Goal: Transaction & Acquisition: Purchase product/service

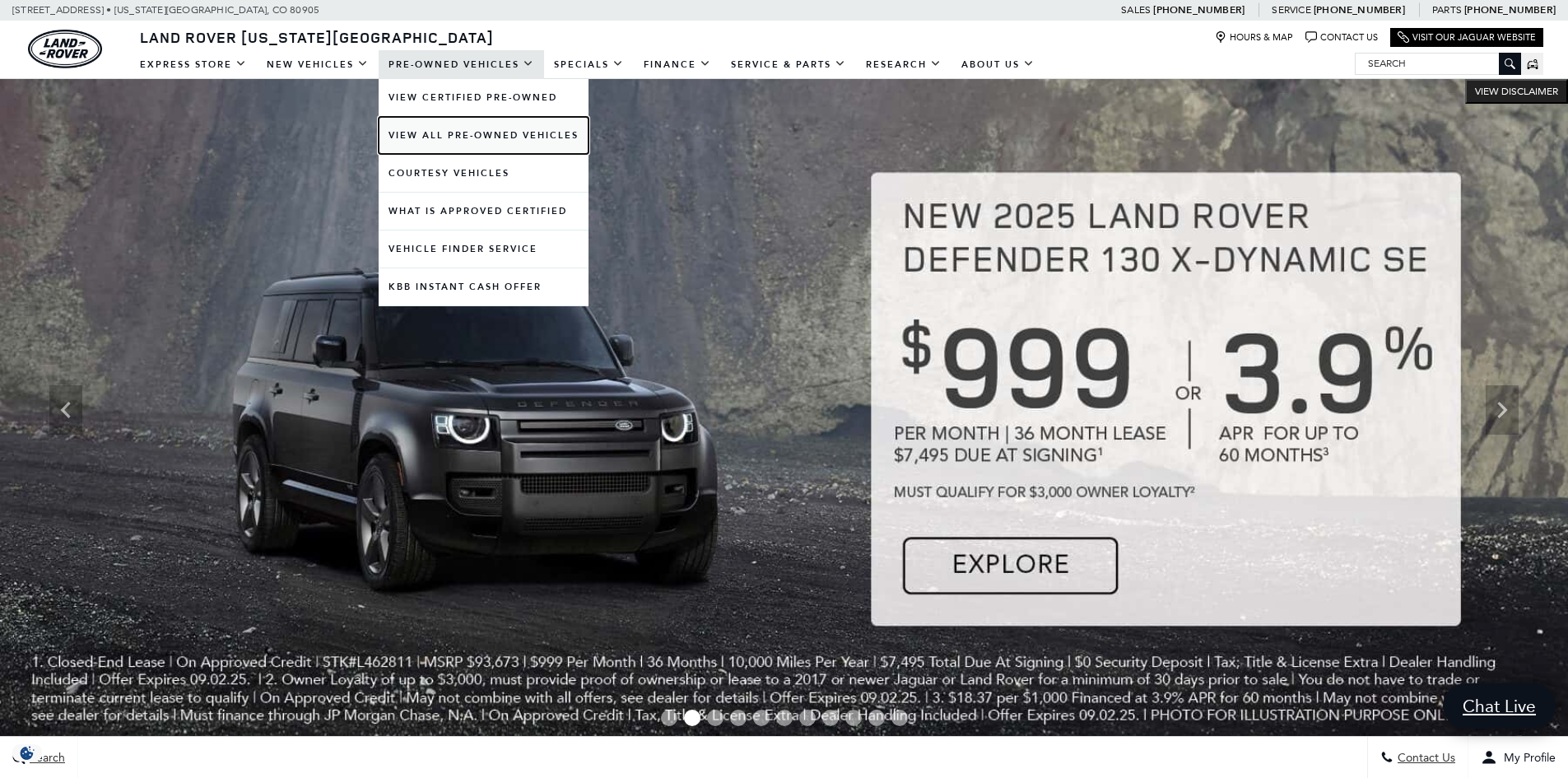
click at [444, 136] on link "View All Pre-Owned Vehicles" at bounding box center [483, 135] width 210 height 37
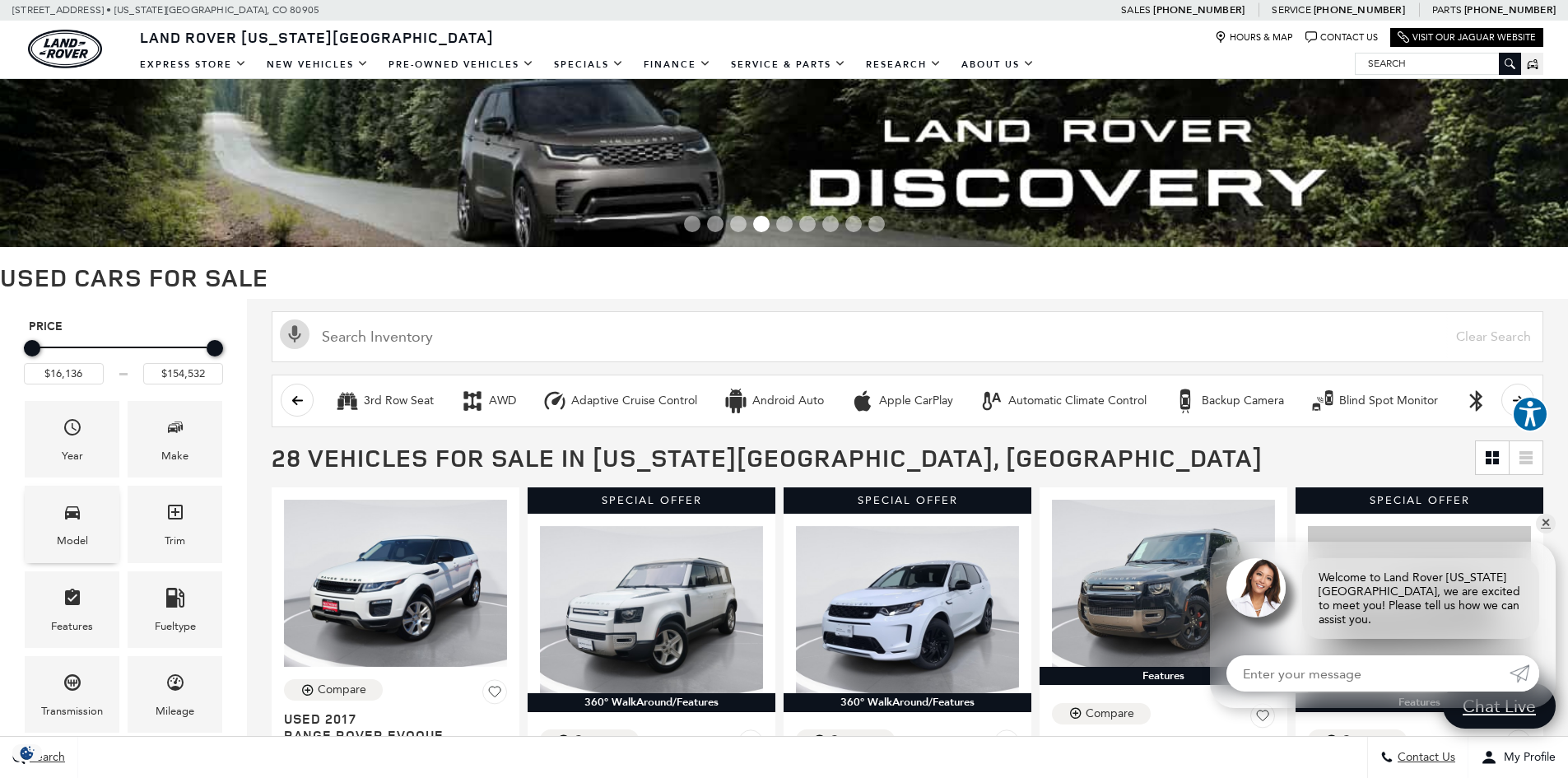
click at [88, 530] on div "Model" at bounding box center [72, 524] width 95 height 76
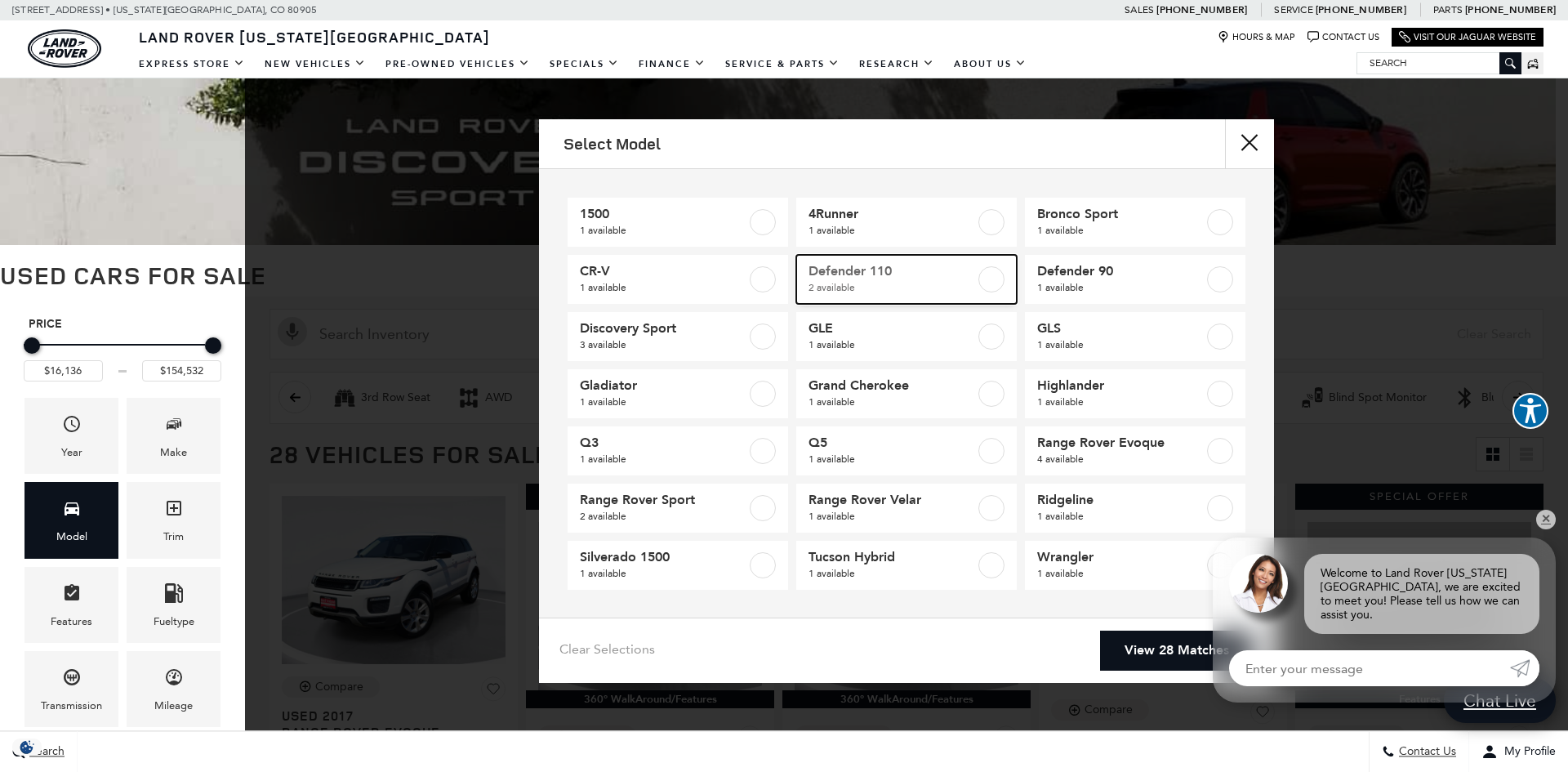
click at [987, 282] on label at bounding box center [992, 280] width 26 height 26
type input "$42,276"
type input "$59,761"
checkbox input "true"
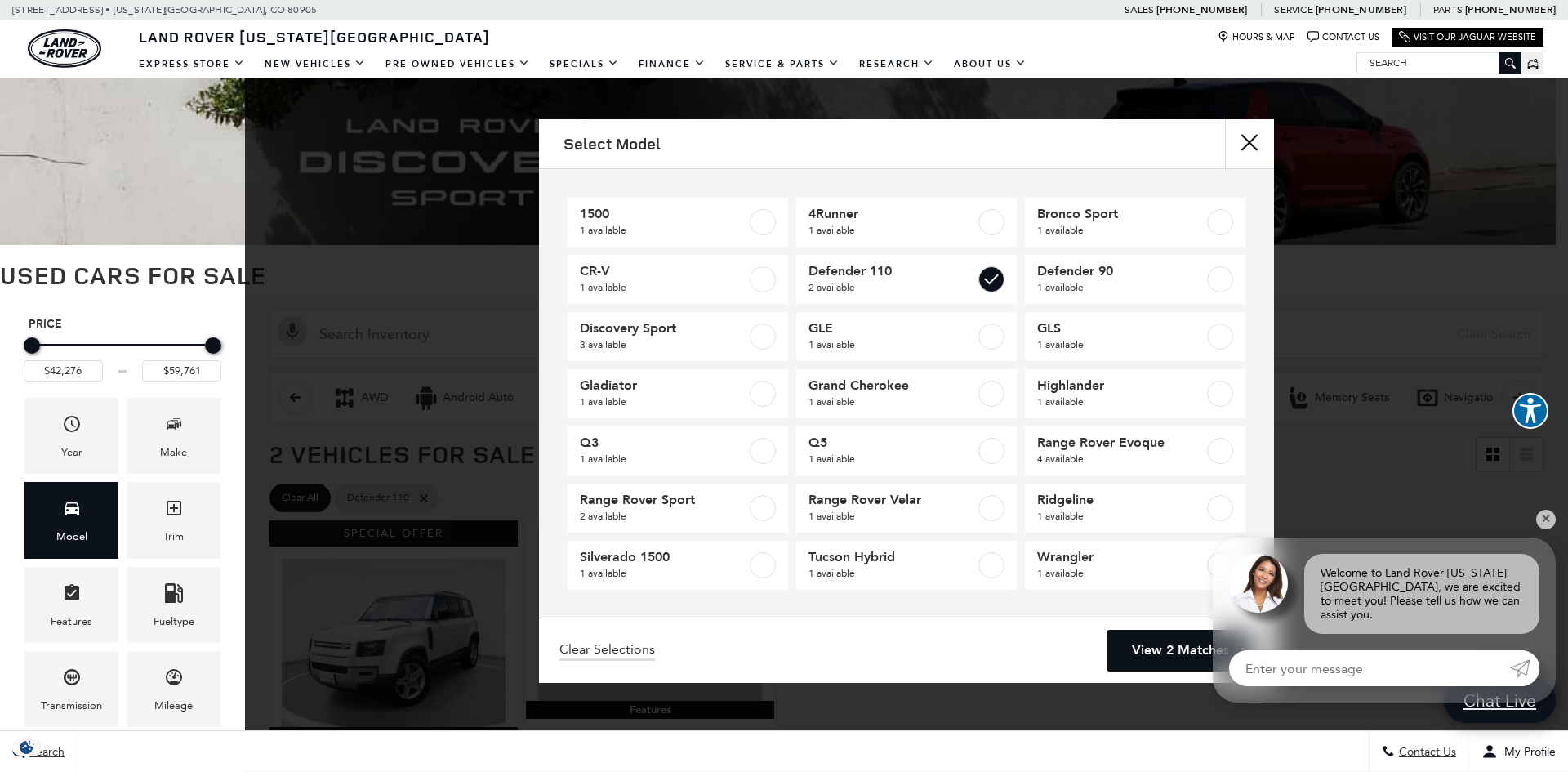
click at [1156, 651] on link "View 2 Matches" at bounding box center [1181, 651] width 146 height 40
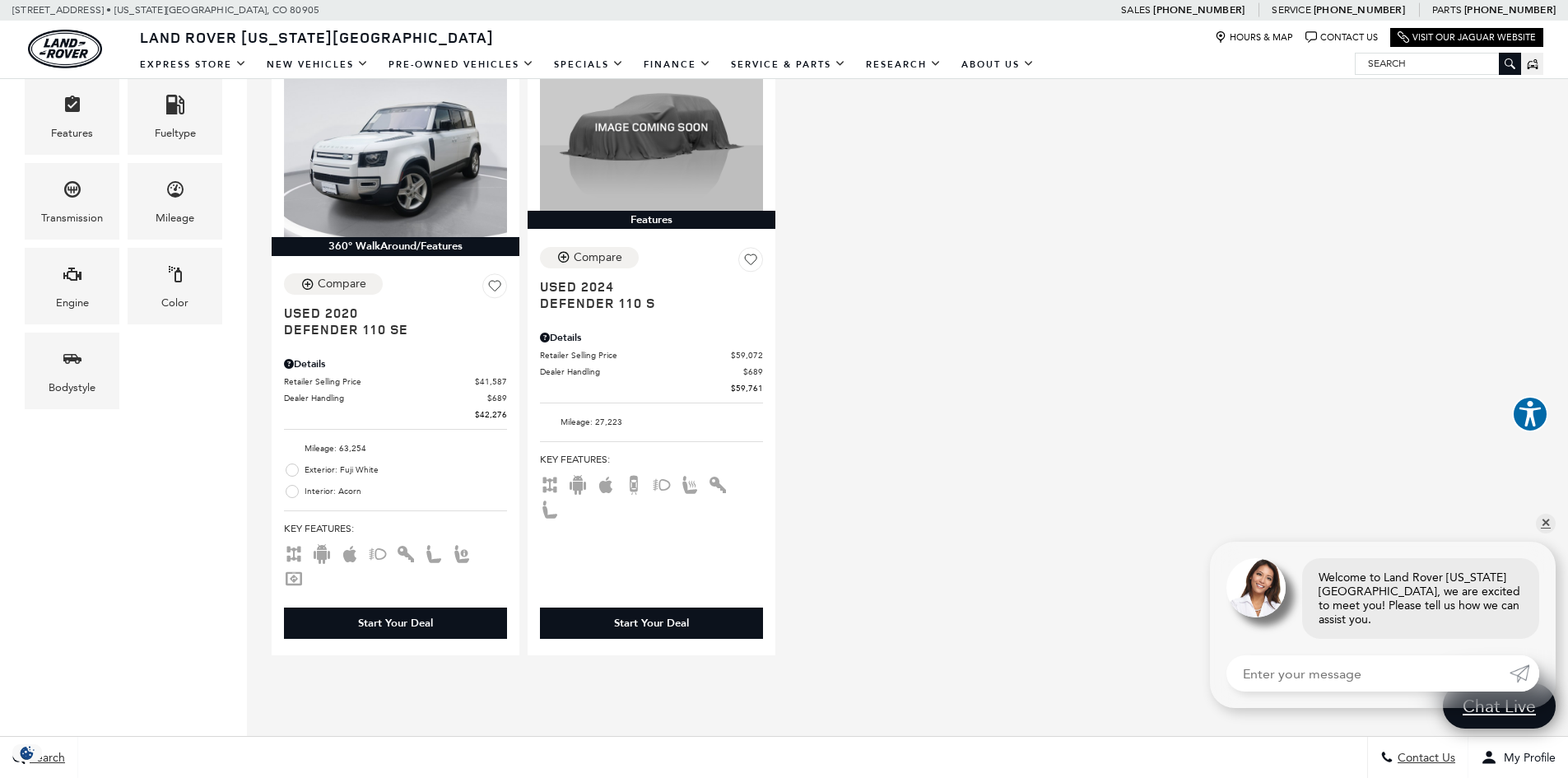
scroll to position [494, 0]
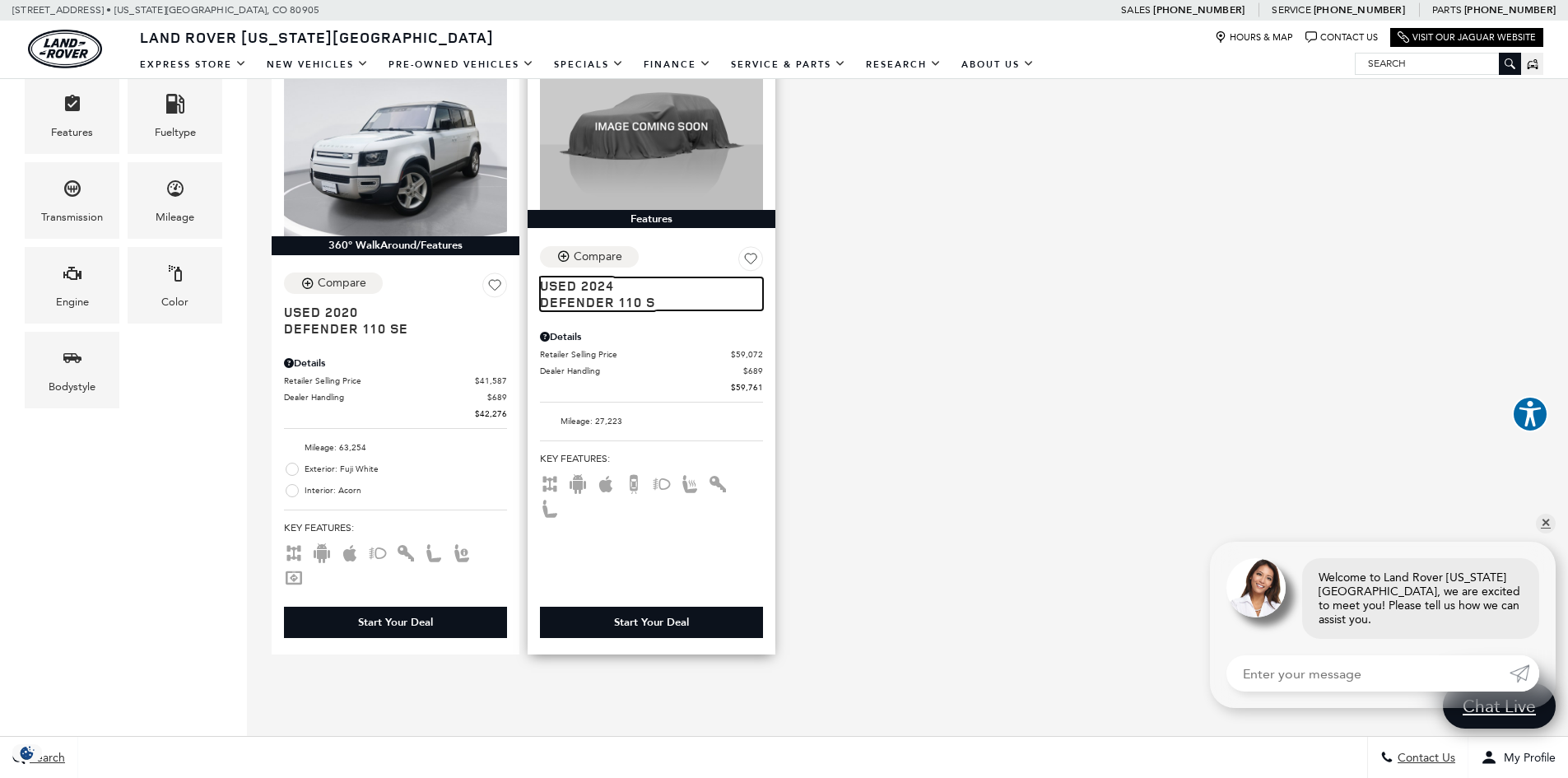
click at [601, 296] on span "Defender 110 S" at bounding box center [645, 302] width 211 height 17
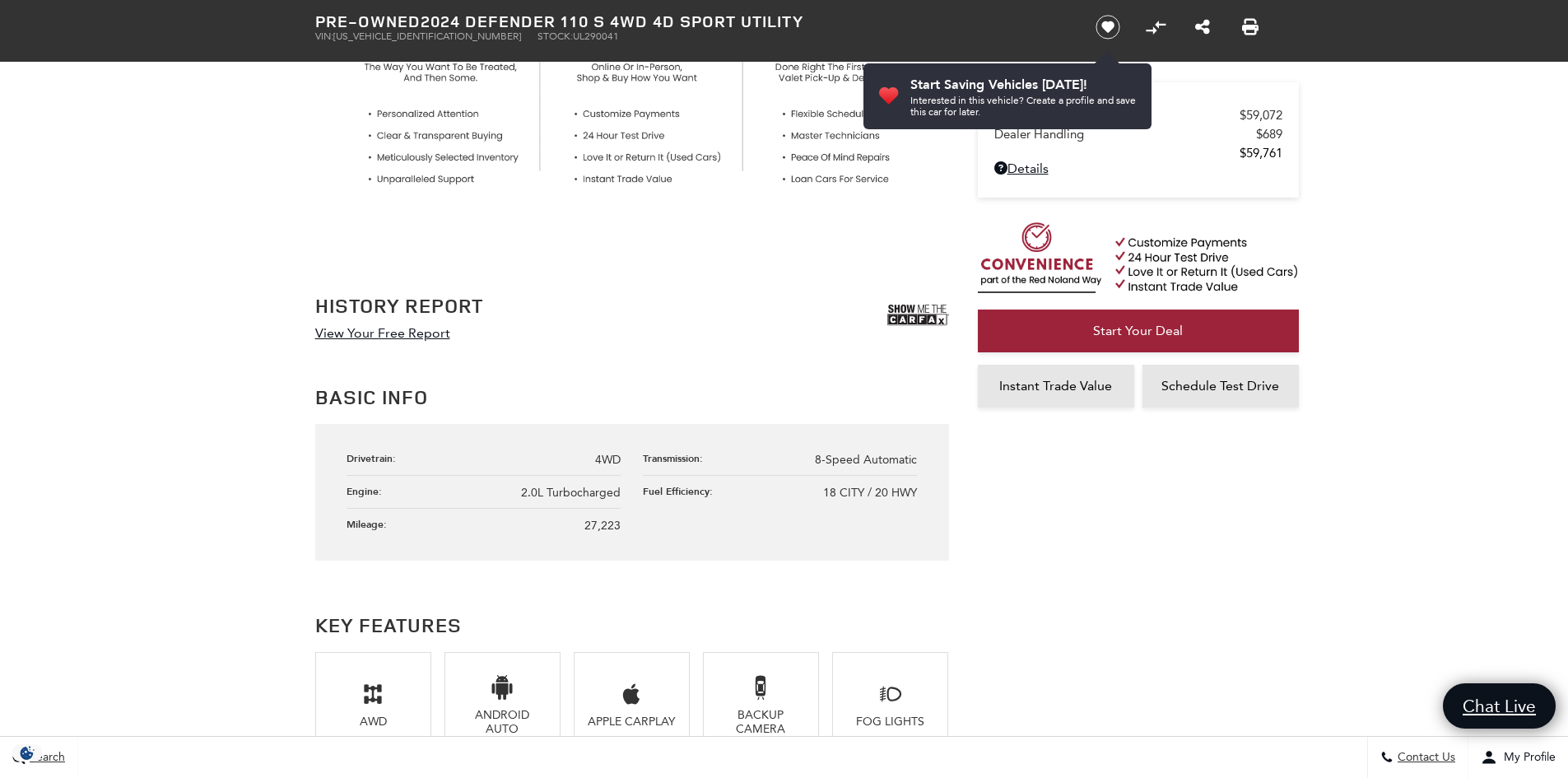
scroll to position [741, 0]
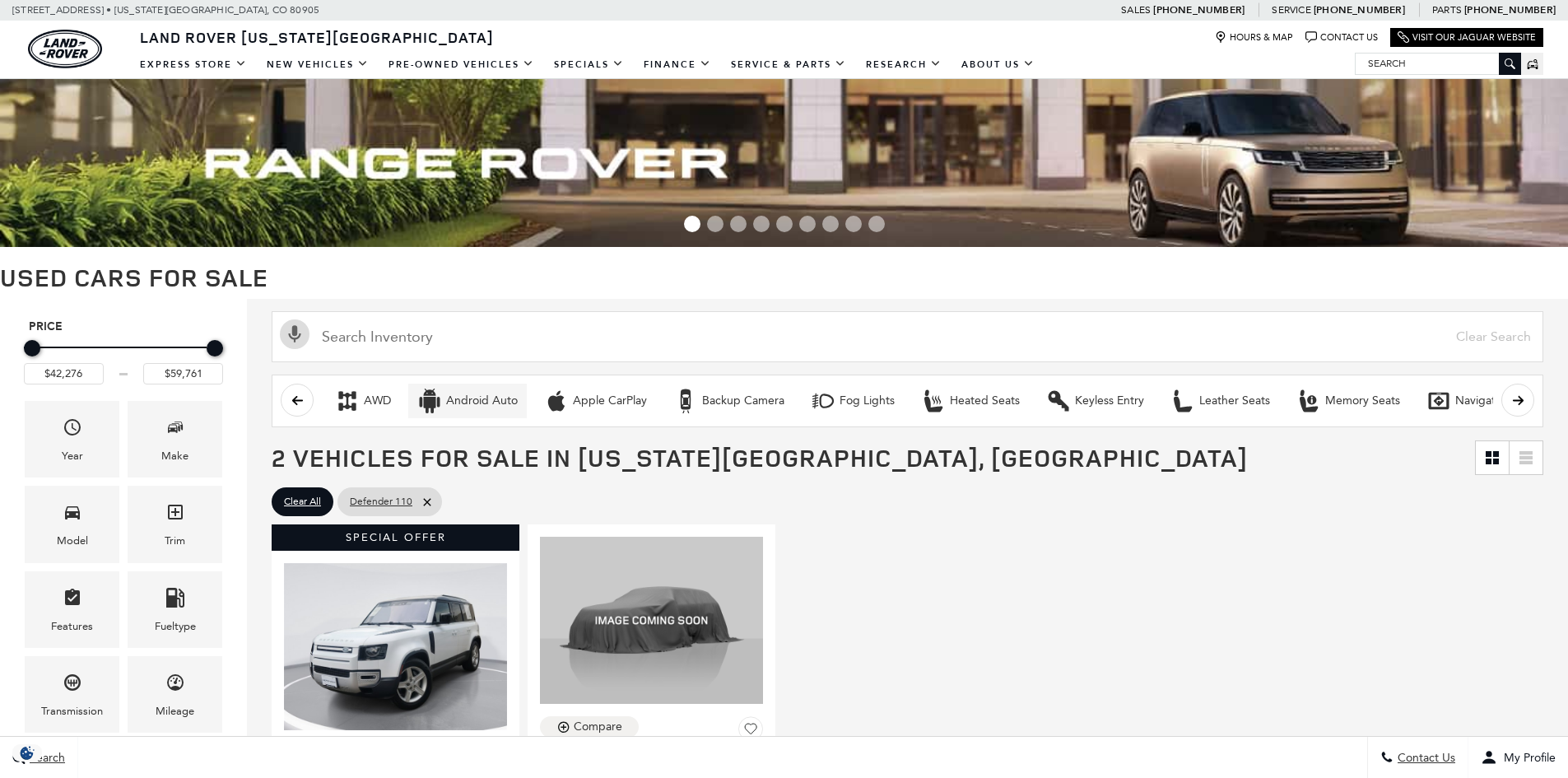
scroll to position [494, 0]
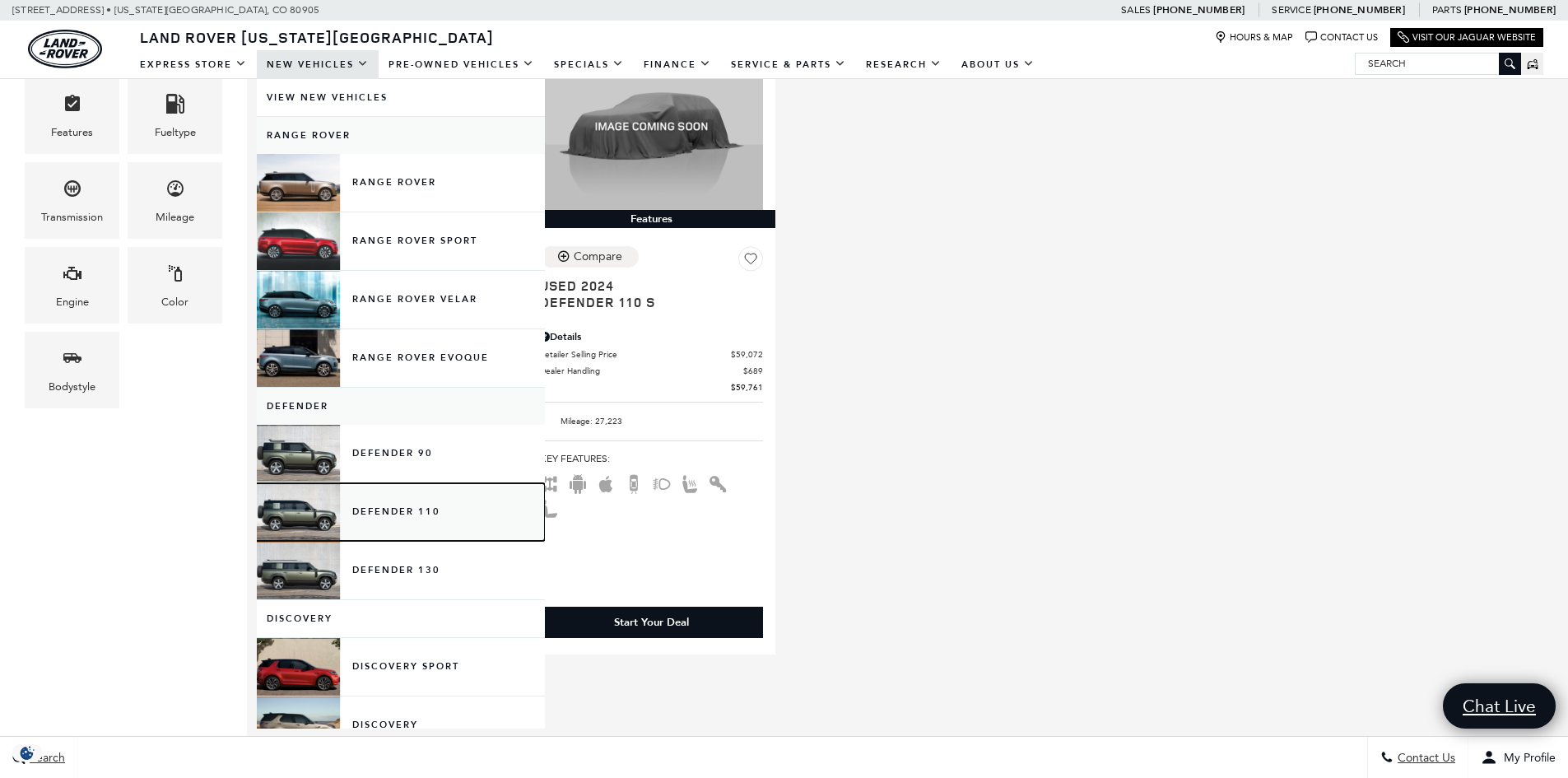
click at [401, 517] on link "Defender 110" at bounding box center [400, 512] width 288 height 58
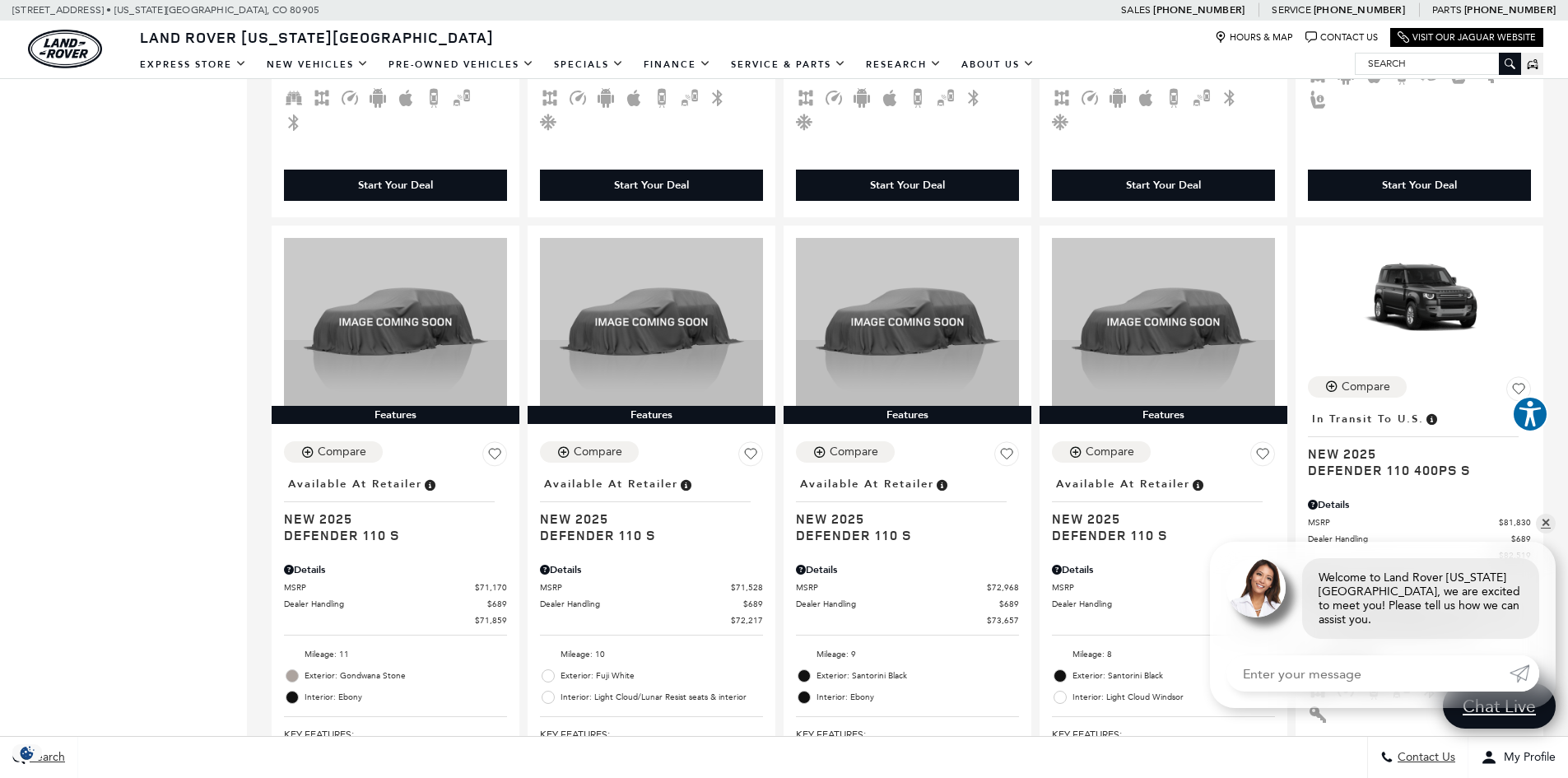
scroll to position [1647, 0]
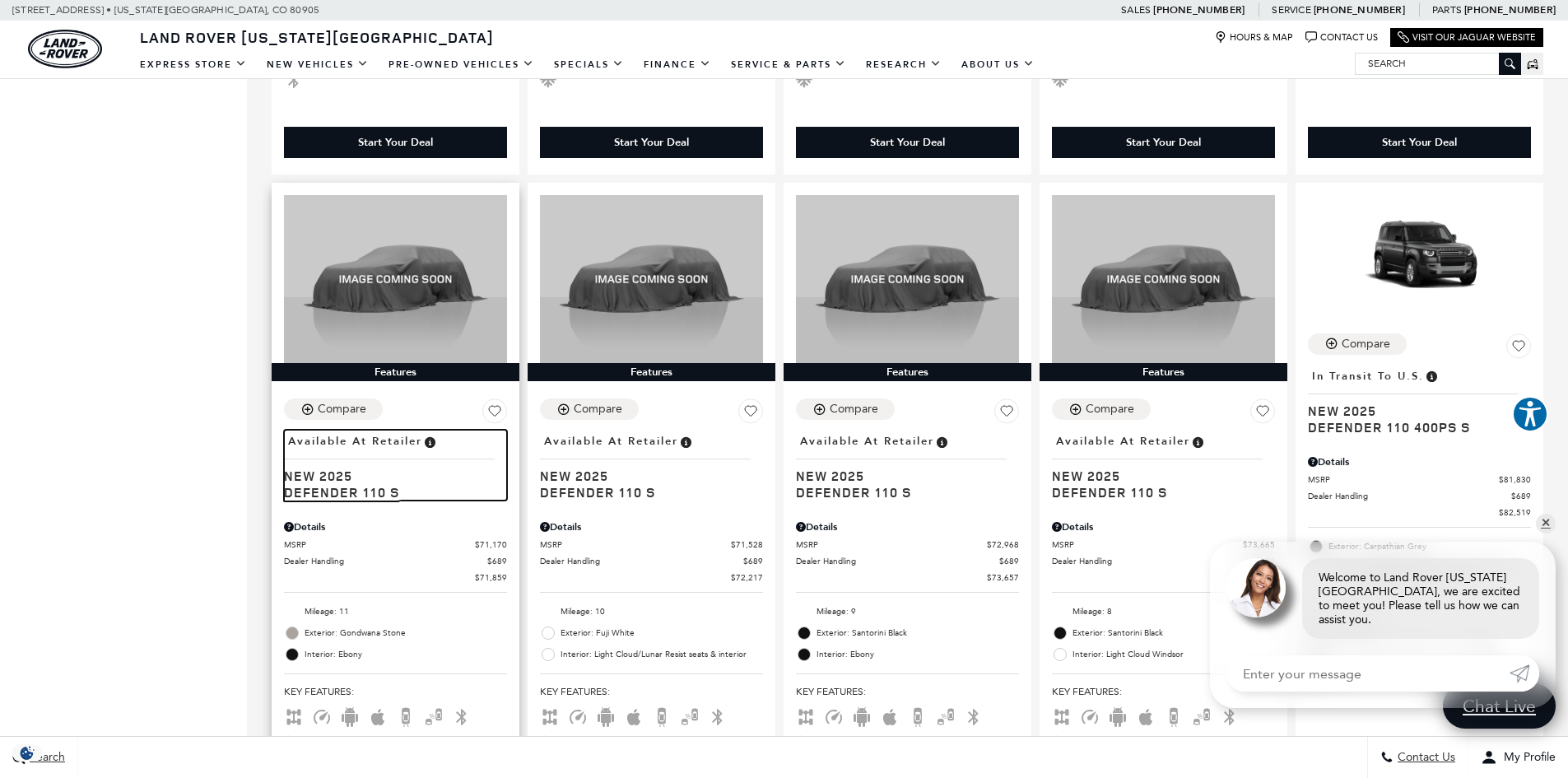
click at [299, 468] on span "New 2025" at bounding box center [389, 476] width 211 height 17
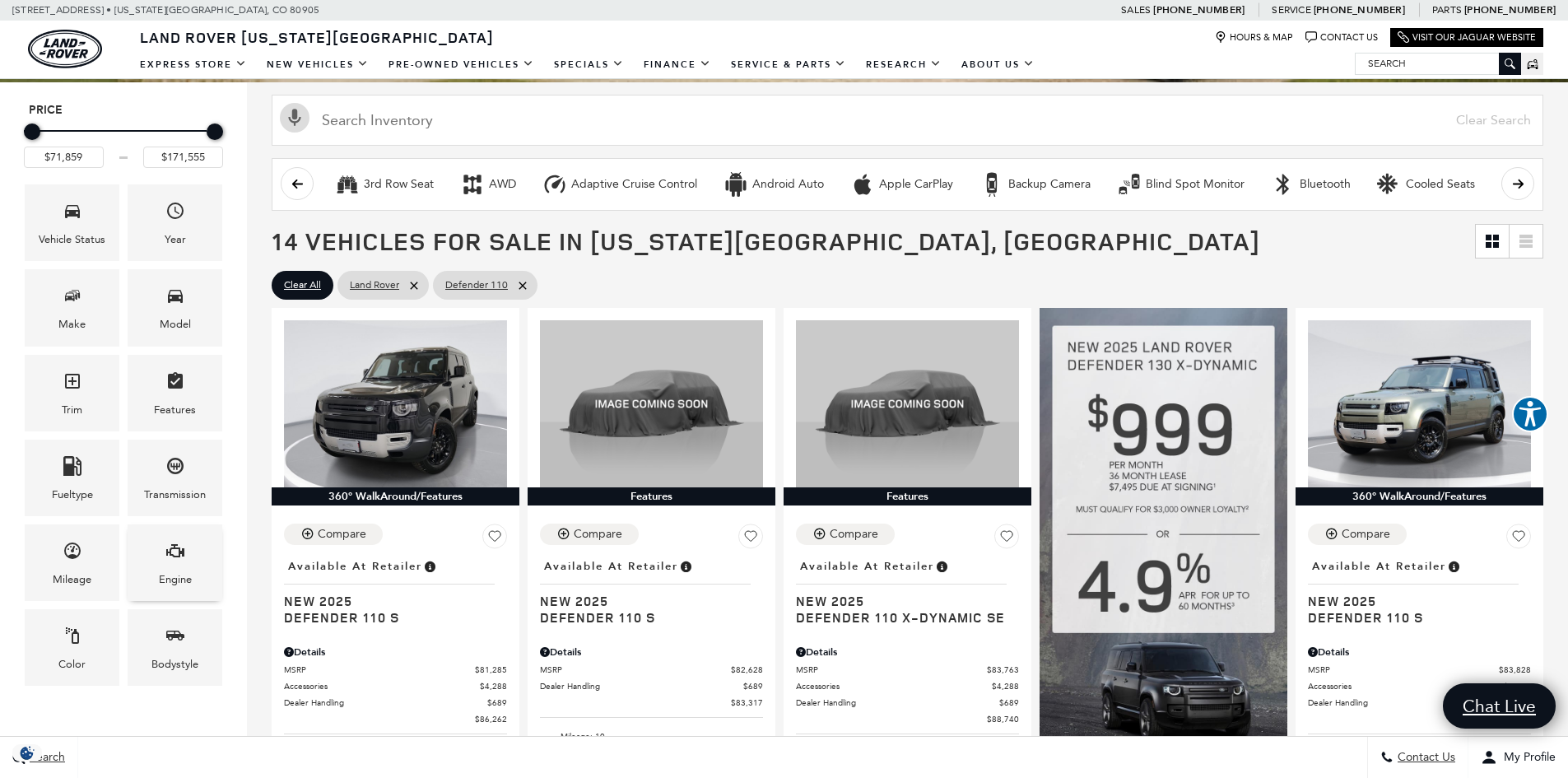
click at [175, 550] on icon "Engine" at bounding box center [175, 551] width 19 height 19
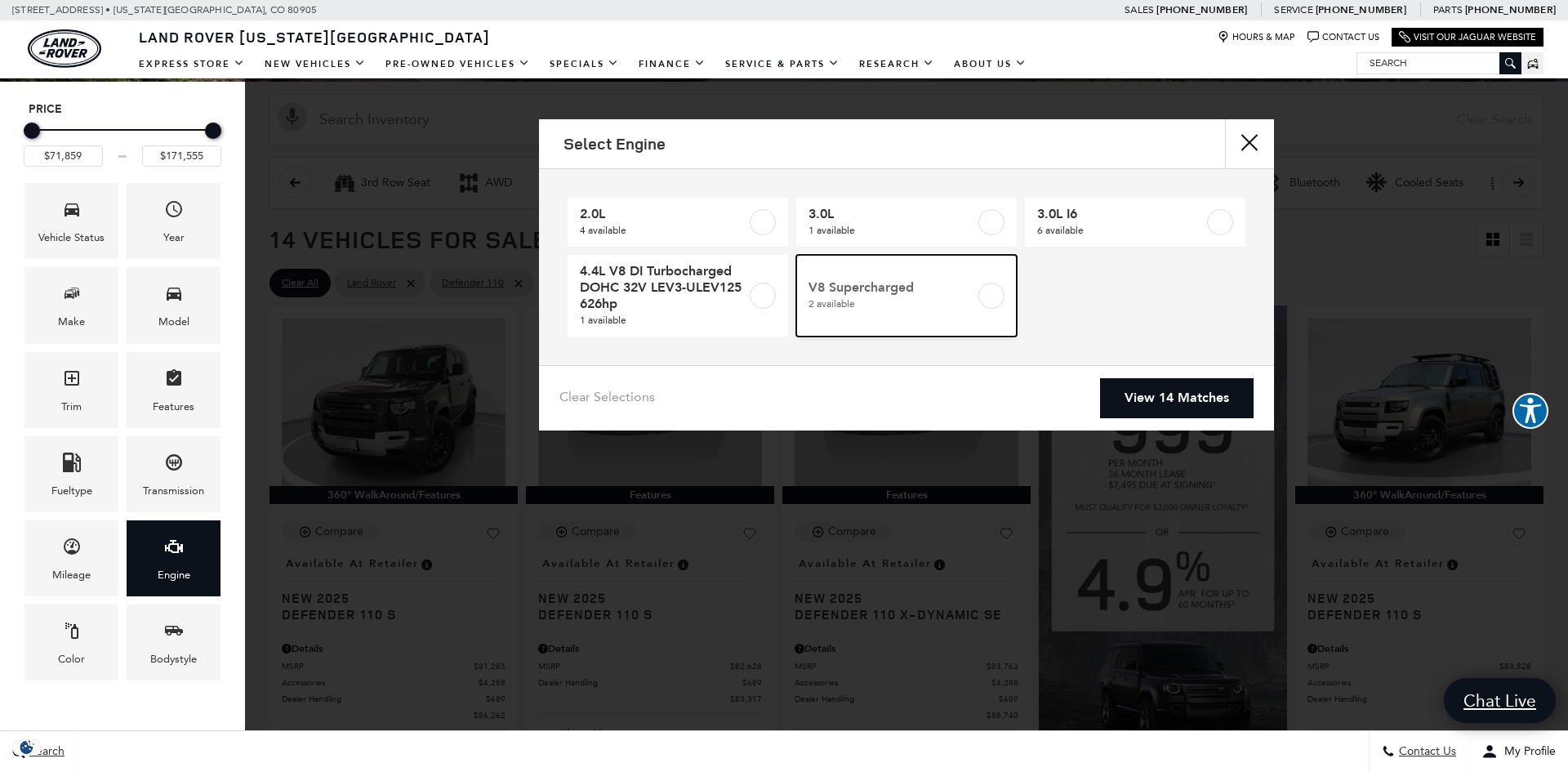
click at [994, 299] on label at bounding box center [992, 295] width 26 height 26
type input "$118,095"
type input "$124,545"
checkbox input "true"
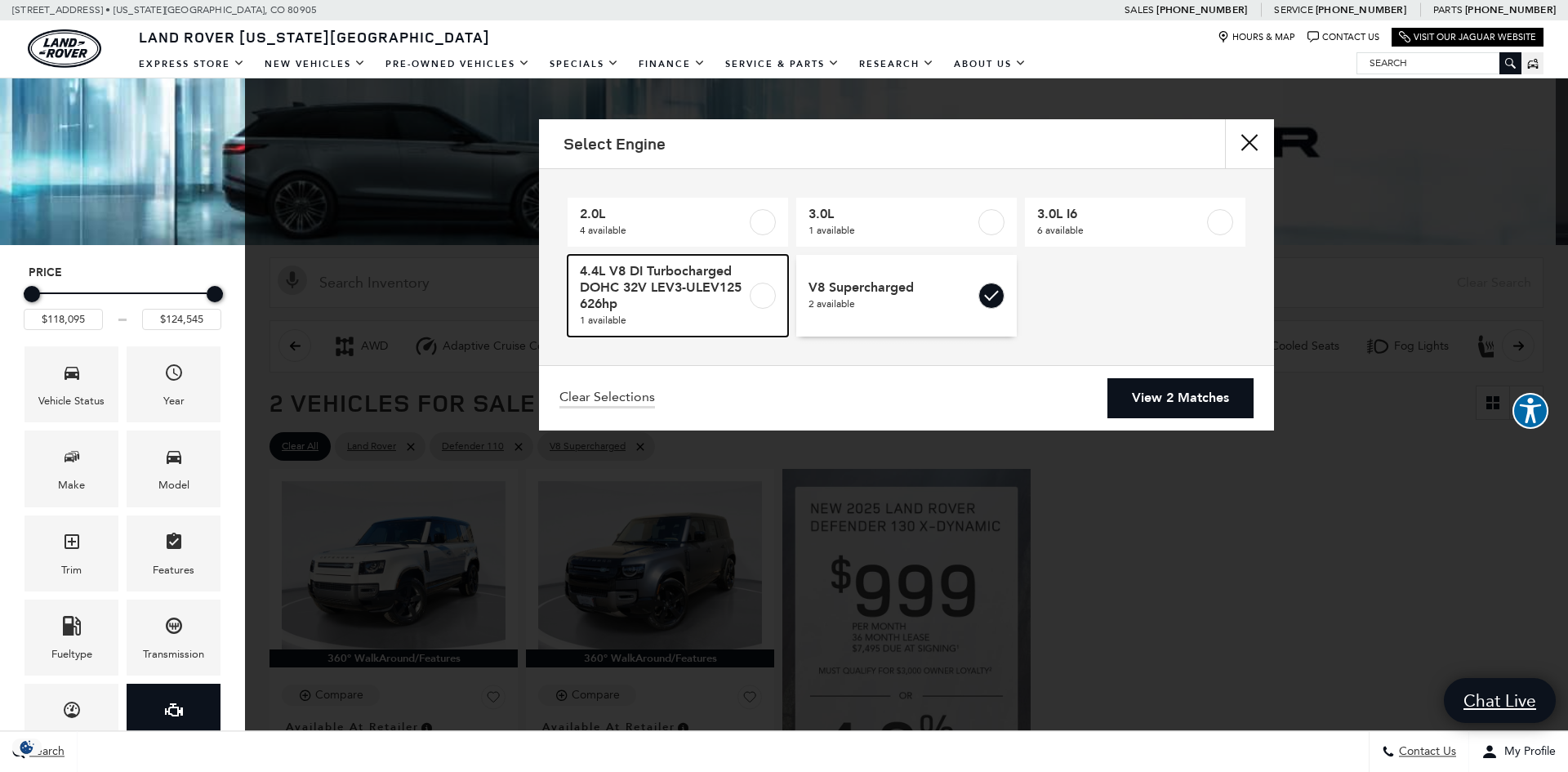
drag, startPoint x: 763, startPoint y: 293, endPoint x: 809, endPoint y: 270, distance: 51.4
click at [763, 293] on label at bounding box center [763, 295] width 26 height 26
type input "$171,555"
checkbox input "true"
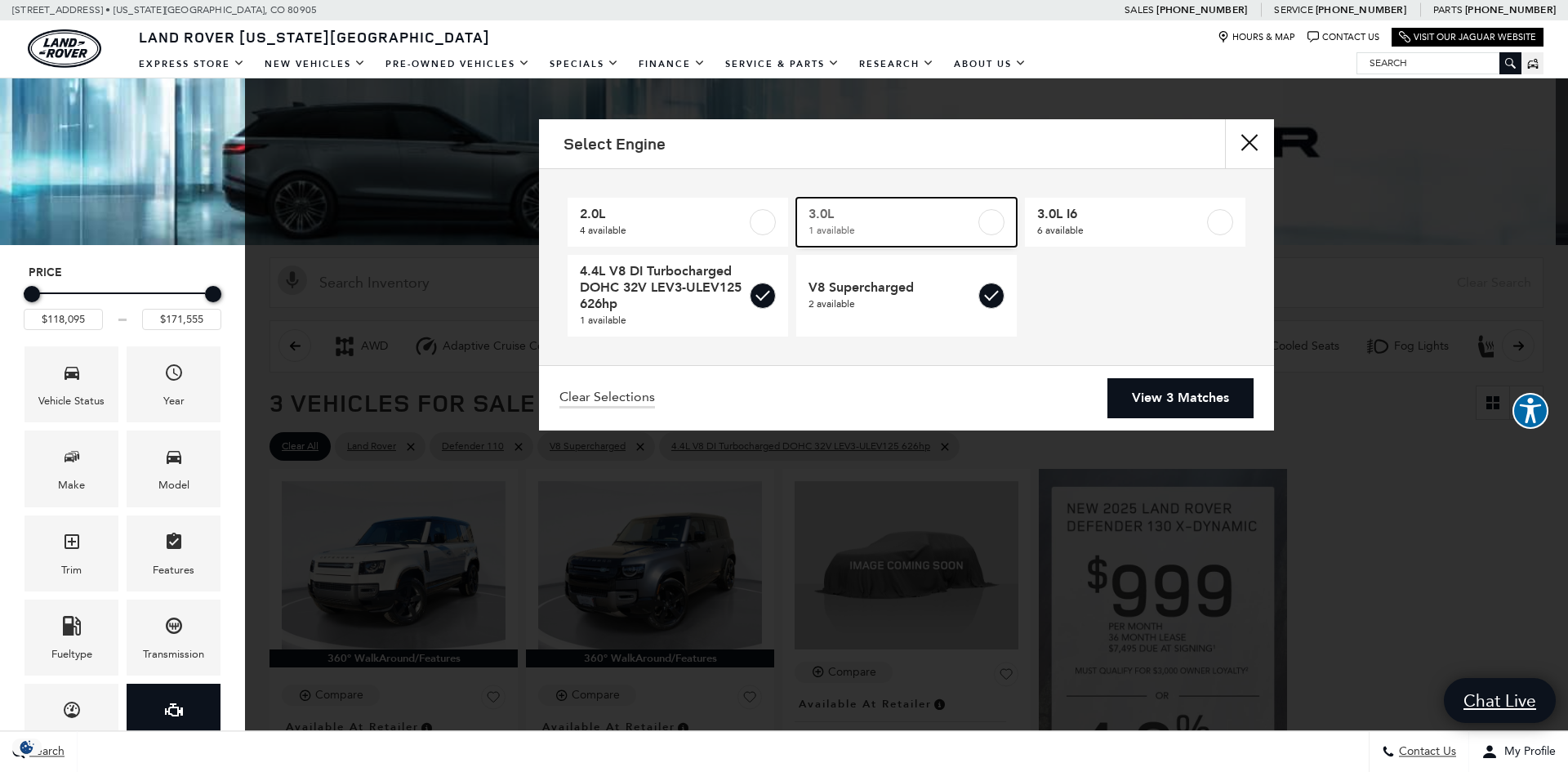
click at [994, 222] on label at bounding box center [992, 222] width 26 height 26
type input "$82,519"
checkbox input "true"
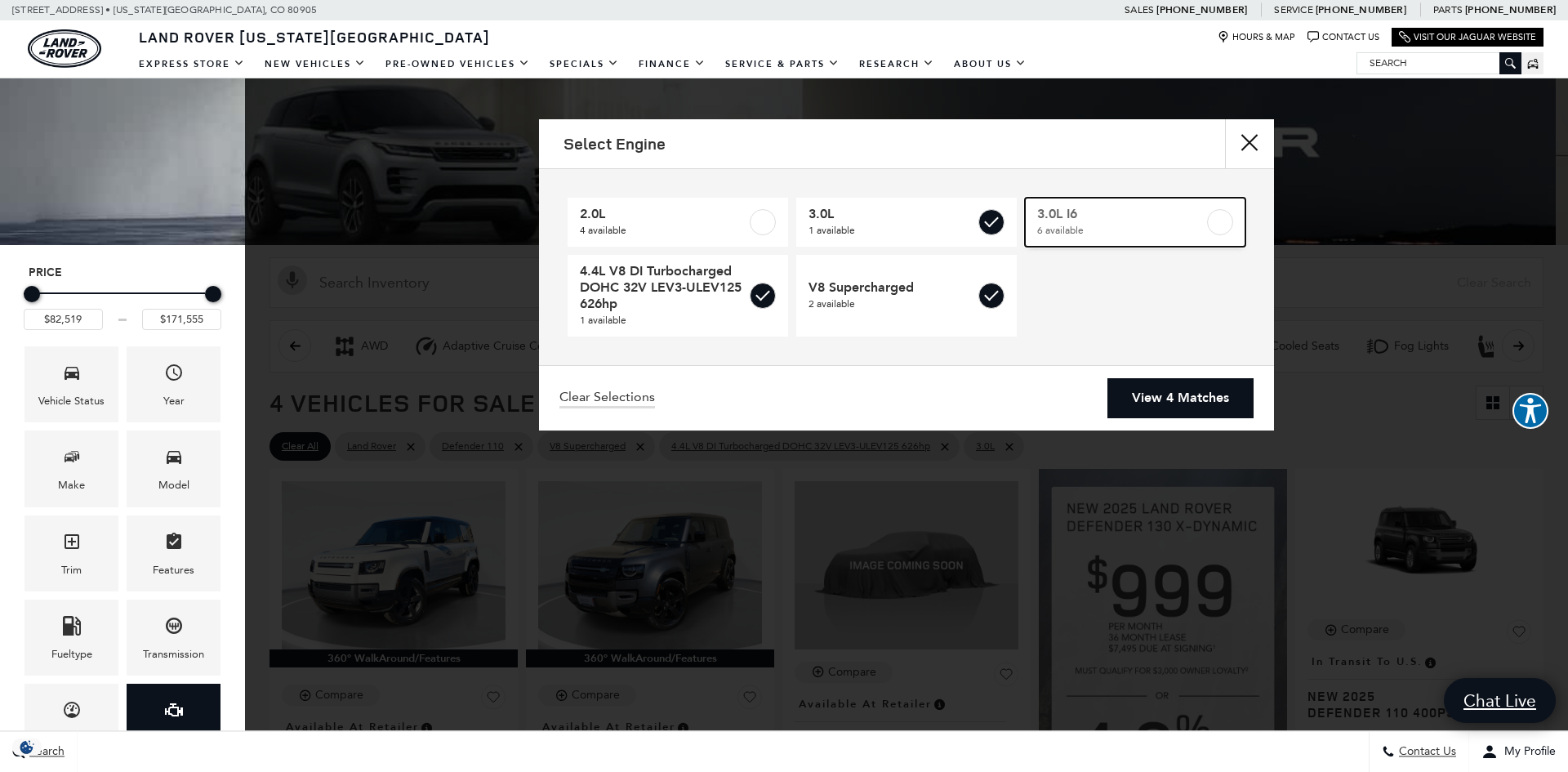
click at [1226, 228] on label at bounding box center [1220, 222] width 26 height 26
type input "$81,285"
checkbox input "true"
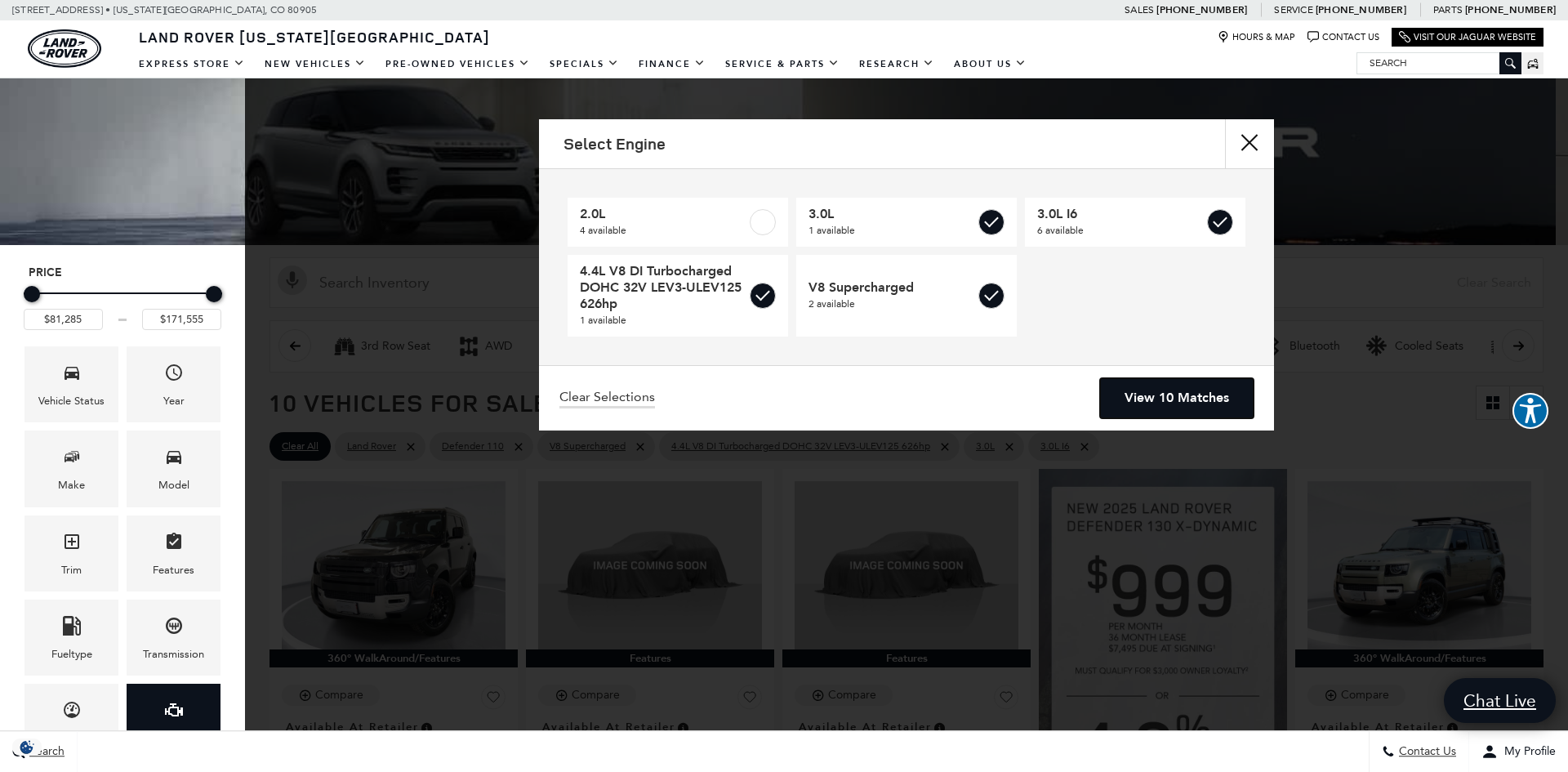
click at [1189, 410] on link "View 10 Matches" at bounding box center [1177, 398] width 153 height 40
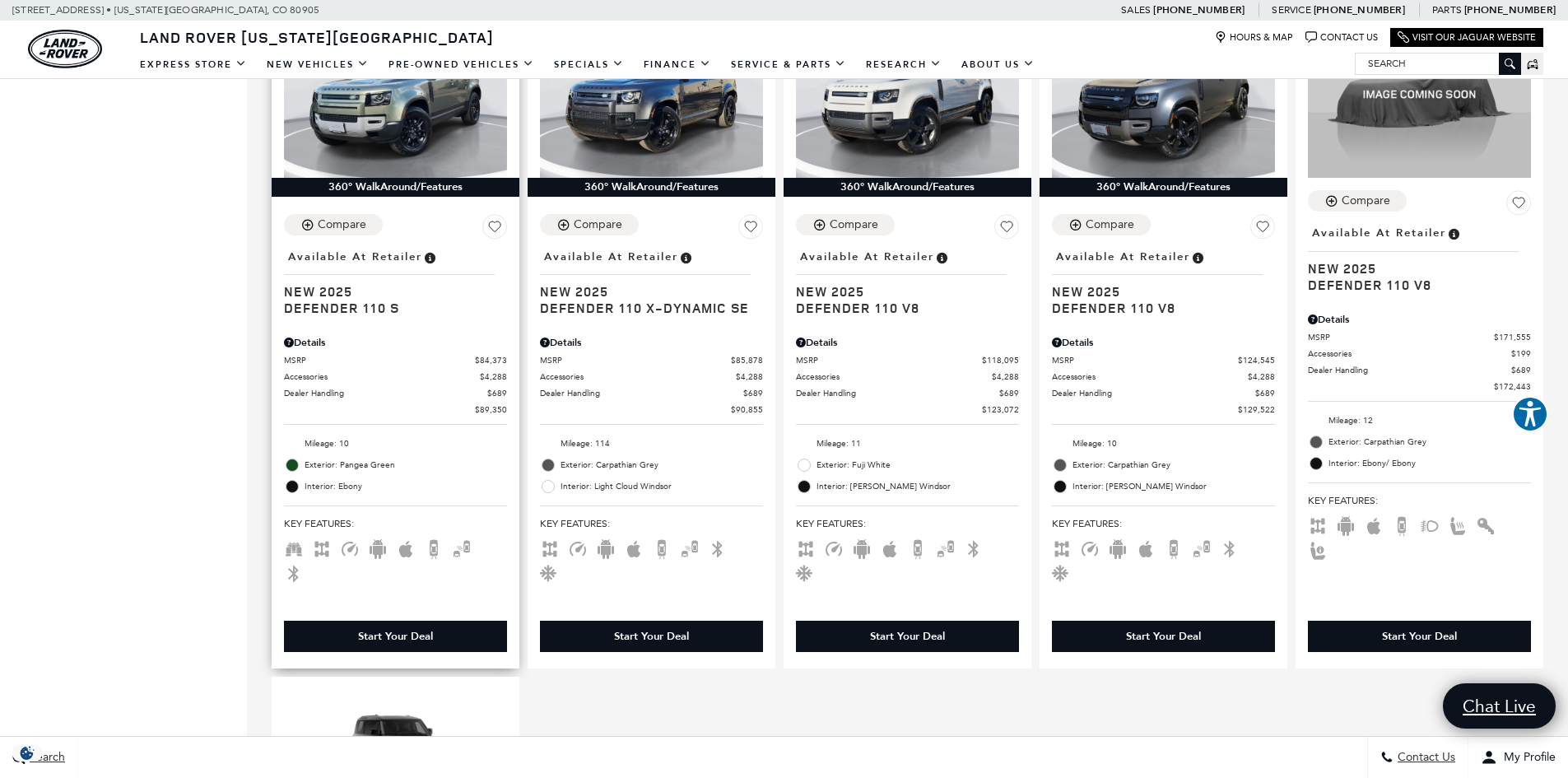
scroll to position [1071, 0]
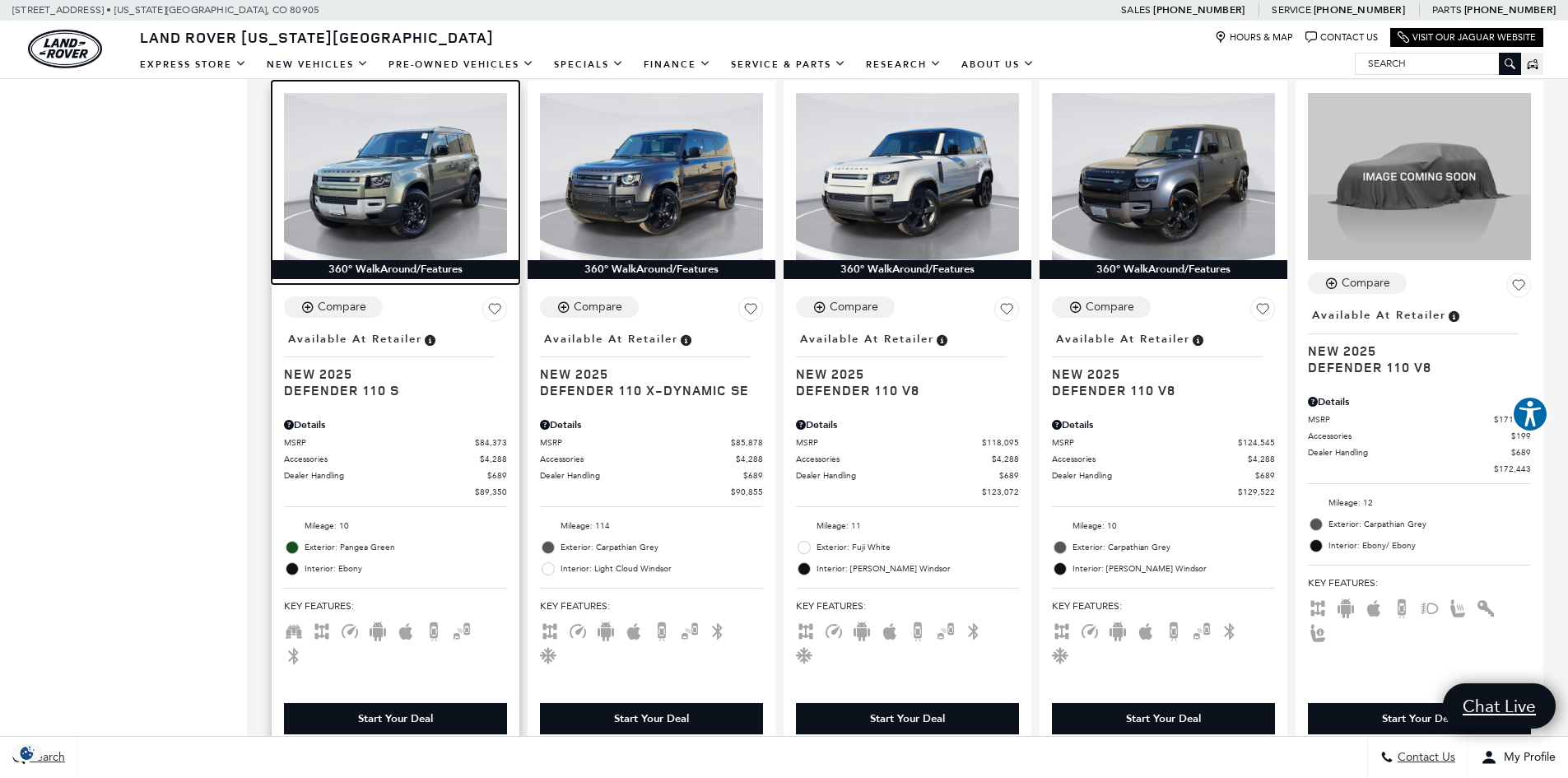
click at [378, 205] on img at bounding box center [396, 177] width 223 height 168
